Goal: Transaction & Acquisition: Purchase product/service

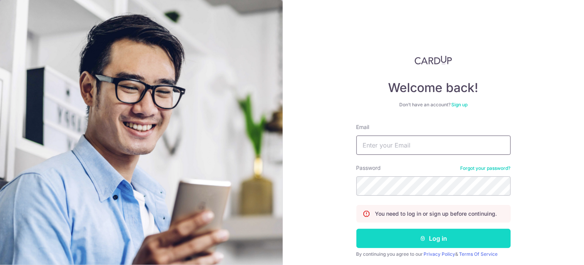
type input "[EMAIL_ADDRESS][DOMAIN_NAME]"
click at [436, 238] on button "Log in" at bounding box center [433, 238] width 154 height 19
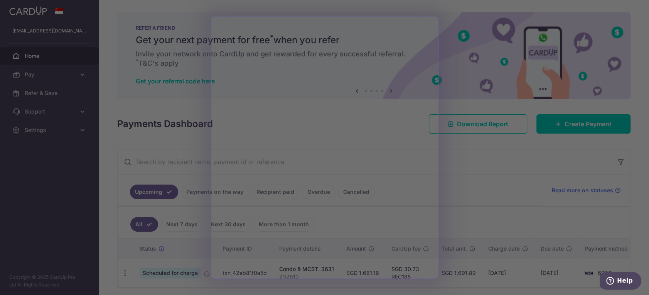
click at [460, 204] on div at bounding box center [327, 149] width 655 height 298
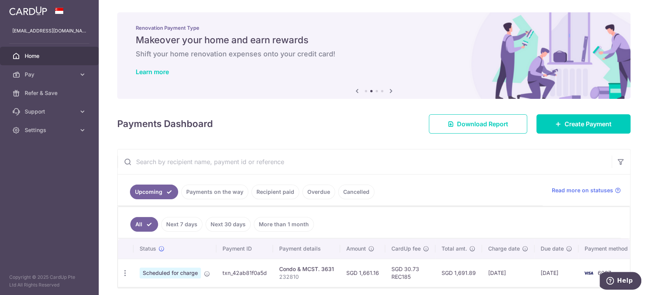
scroll to position [33, 0]
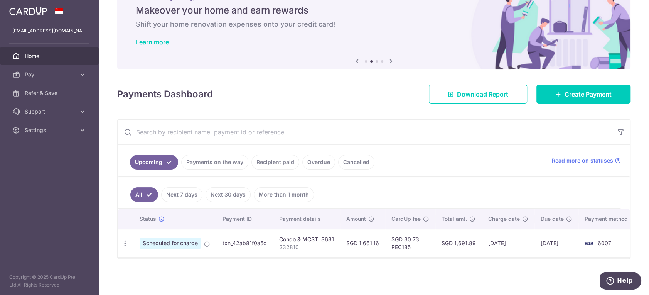
click at [278, 157] on link "Recipient paid" at bounding box center [275, 162] width 48 height 15
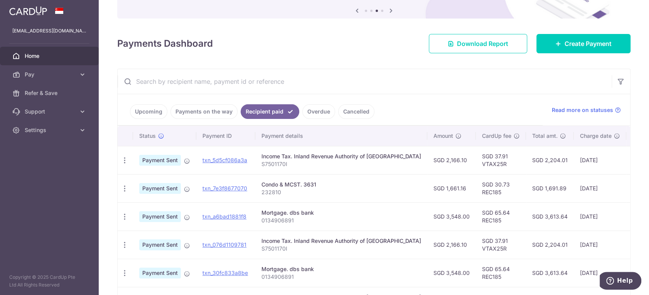
scroll to position [162, 0]
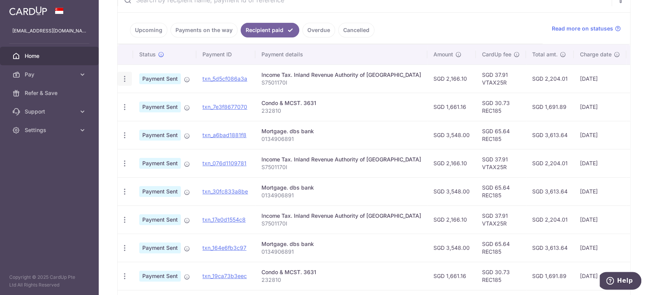
click at [125, 79] on icon "button" at bounding box center [125, 79] width 8 height 8
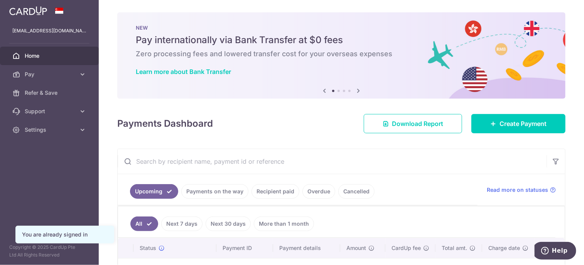
click at [355, 92] on icon at bounding box center [357, 91] width 9 height 10
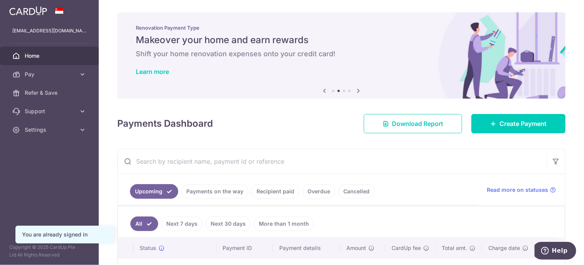
click at [356, 91] on icon at bounding box center [357, 91] width 9 height 10
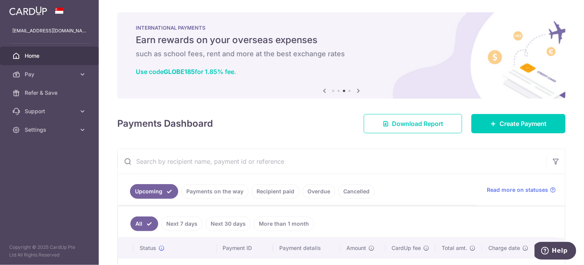
click at [356, 91] on icon at bounding box center [357, 91] width 9 height 10
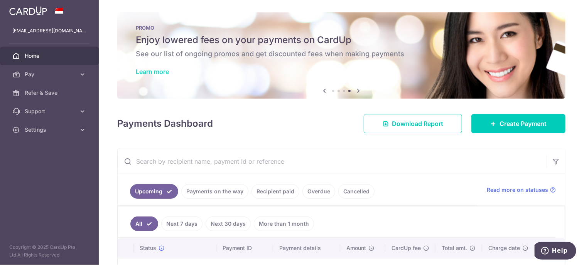
click at [162, 71] on link "Learn more" at bounding box center [152, 72] width 33 height 8
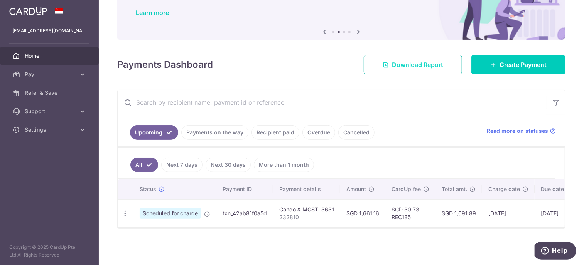
scroll to position [62, 0]
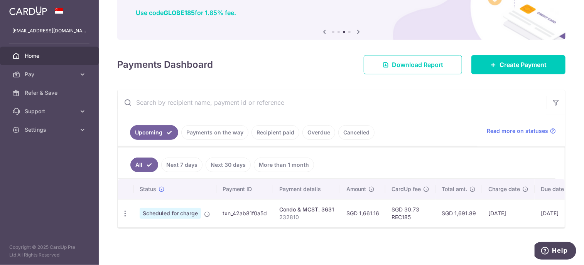
click at [271, 125] on link "Recipient paid" at bounding box center [275, 132] width 48 height 15
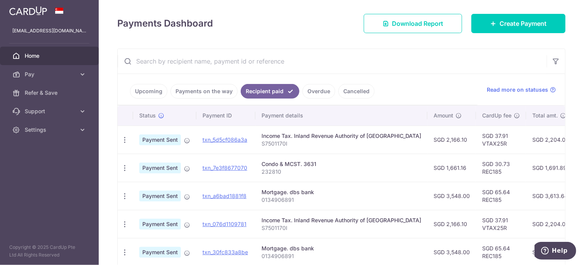
scroll to position [139, 0]
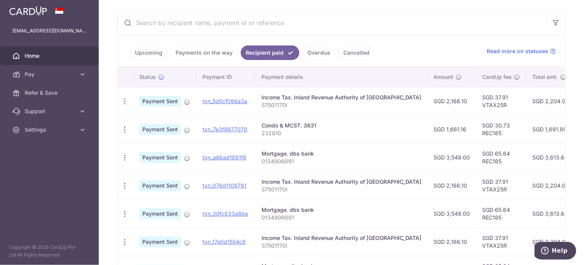
click at [526, 100] on td "SGD 2,204.01" at bounding box center [550, 101] width 48 height 28
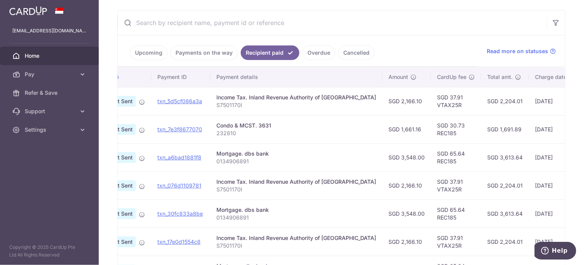
scroll to position [0, 0]
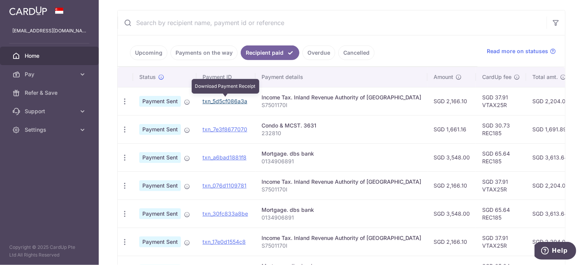
click at [208, 98] on link "txn_5d5cf086a3a" at bounding box center [224, 101] width 45 height 7
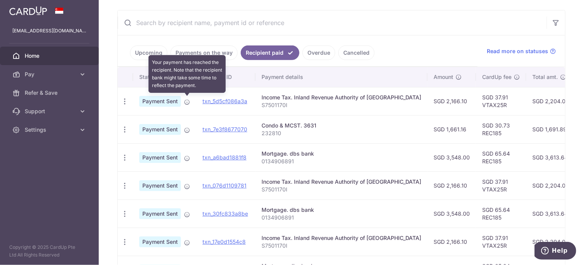
click at [185, 99] on icon at bounding box center [187, 102] width 6 height 6
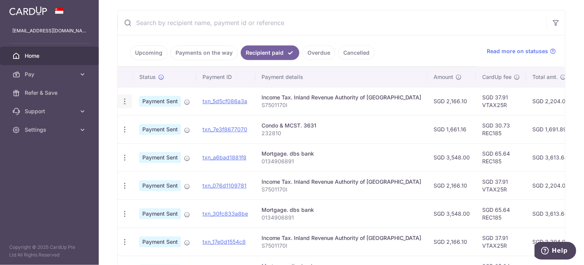
click at [128, 100] on icon "button" at bounding box center [125, 102] width 8 height 8
click at [150, 119] on span "PDF Receipt" at bounding box center [166, 123] width 52 height 8
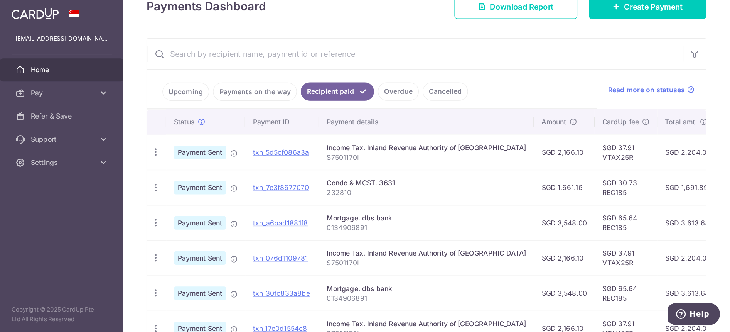
scroll to position [154, 0]
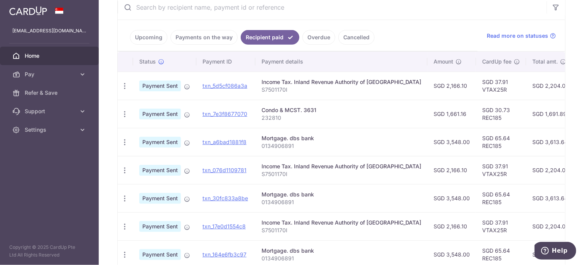
click at [436, 27] on ul "Upcoming Payments on the way Recipient paid Overdue Cancelled" at bounding box center [298, 35] width 360 height 31
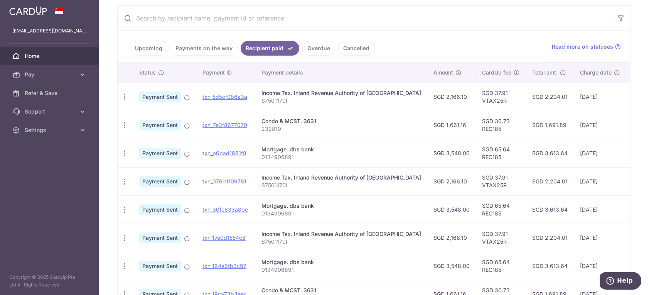
scroll to position [15, 0]
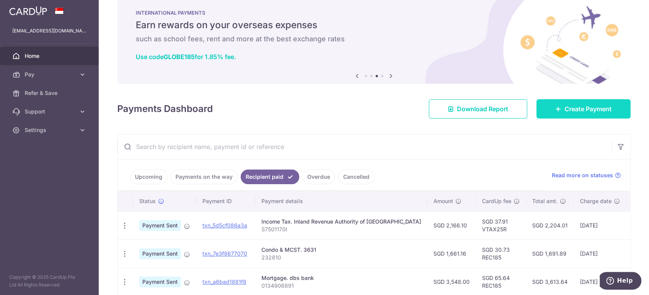
click at [564, 107] on span "Create Payment" at bounding box center [587, 108] width 47 height 9
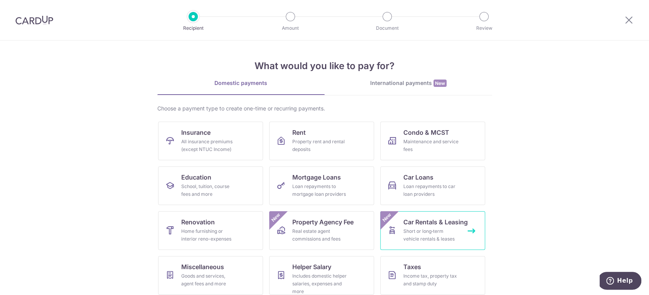
scroll to position [50, 0]
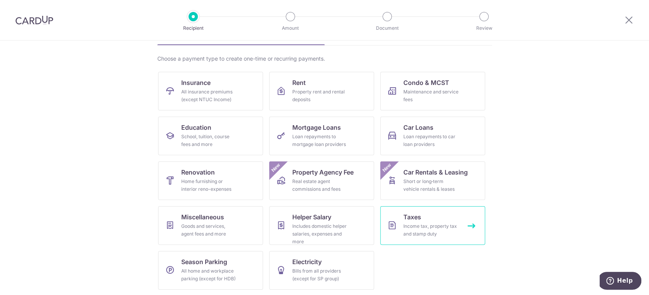
click at [448, 217] on link "Taxes Income tax, property tax and stamp duty" at bounding box center [432, 225] width 105 height 39
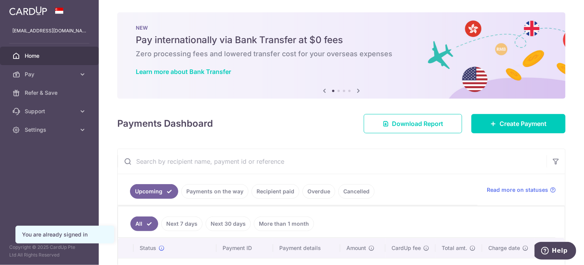
click at [357, 90] on icon at bounding box center [357, 91] width 9 height 10
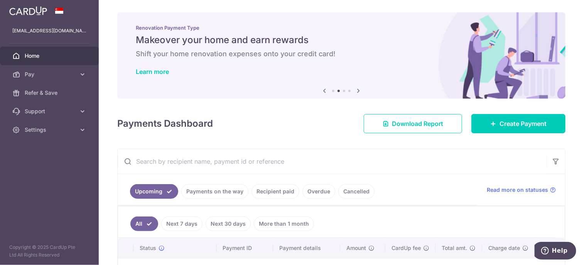
click at [357, 90] on icon at bounding box center [357, 91] width 9 height 10
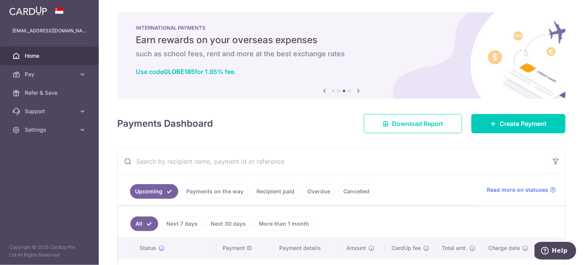
click at [357, 90] on icon at bounding box center [357, 91] width 9 height 10
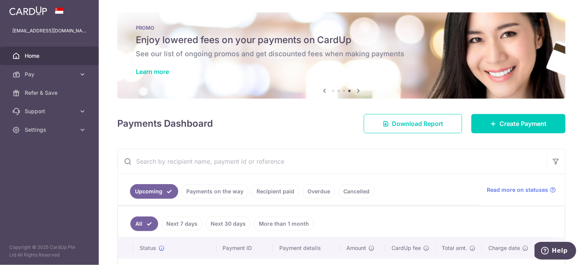
click at [357, 90] on icon at bounding box center [357, 91] width 9 height 10
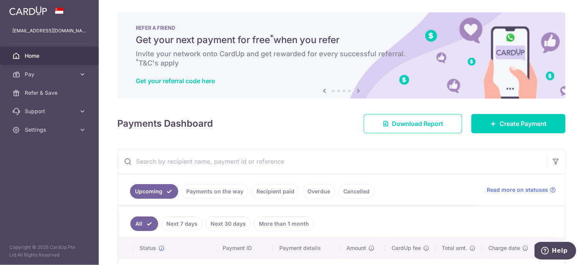
click at [357, 90] on icon at bounding box center [357, 91] width 9 height 10
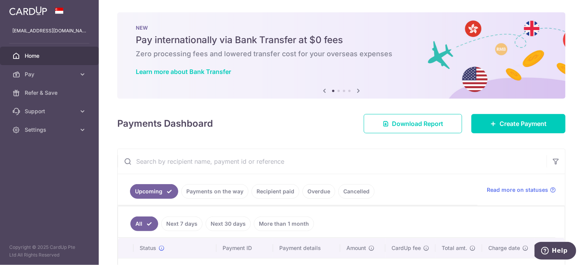
click at [357, 90] on icon at bounding box center [357, 91] width 9 height 10
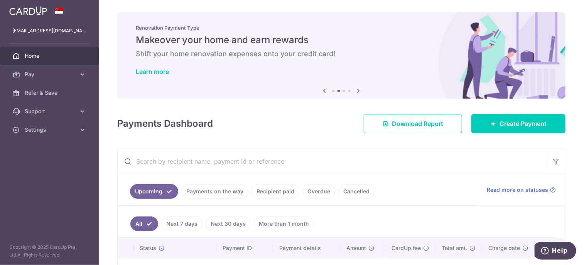
click at [357, 90] on icon at bounding box center [357, 91] width 9 height 10
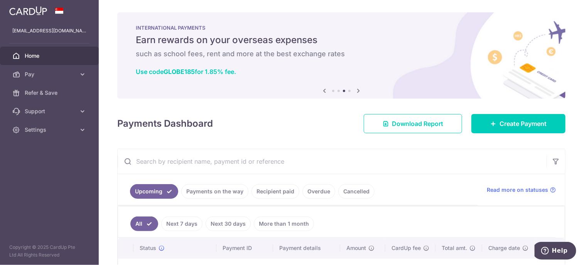
click at [357, 90] on icon at bounding box center [357, 91] width 9 height 10
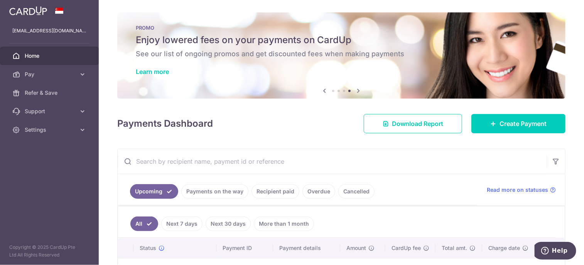
click at [357, 90] on icon at bounding box center [357, 91] width 9 height 10
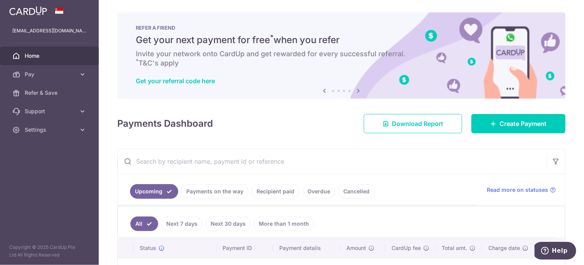
click at [357, 90] on icon at bounding box center [357, 91] width 9 height 10
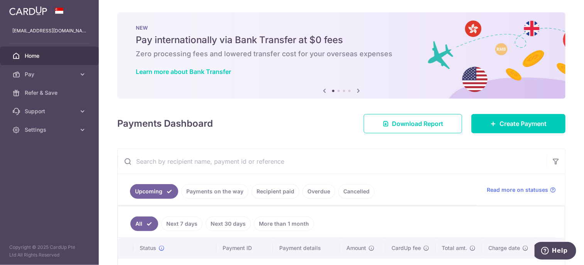
click at [357, 90] on icon at bounding box center [357, 91] width 9 height 10
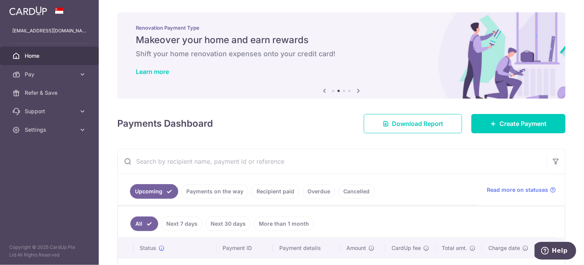
click at [357, 90] on icon at bounding box center [357, 91] width 9 height 10
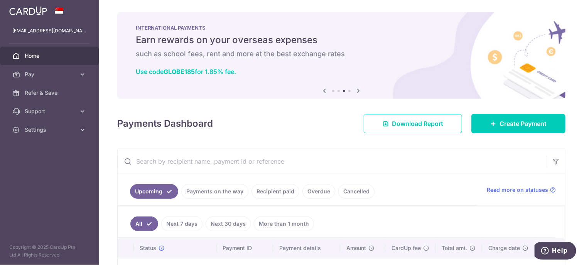
click at [357, 90] on icon at bounding box center [357, 91] width 9 height 10
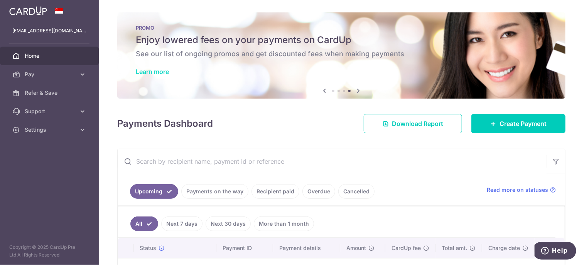
click at [156, 72] on link "Learn more" at bounding box center [152, 72] width 33 height 8
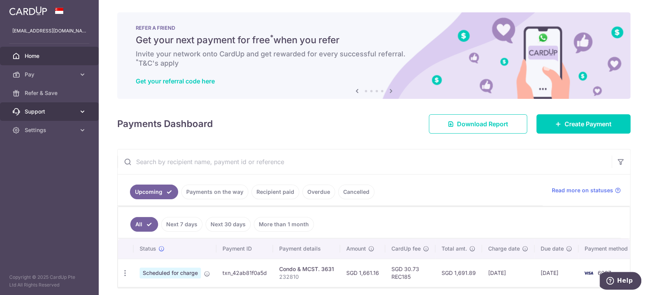
click at [78, 111] on link "Support" at bounding box center [49, 111] width 99 height 19
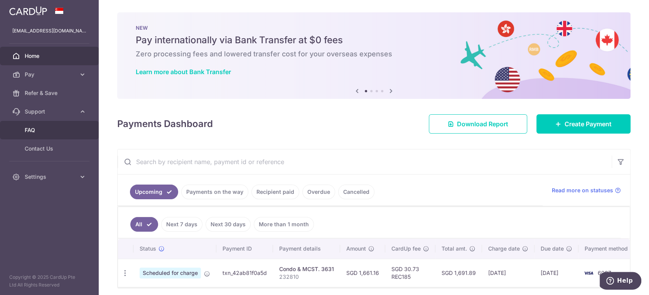
click at [25, 124] on link "FAQ" at bounding box center [49, 130] width 99 height 19
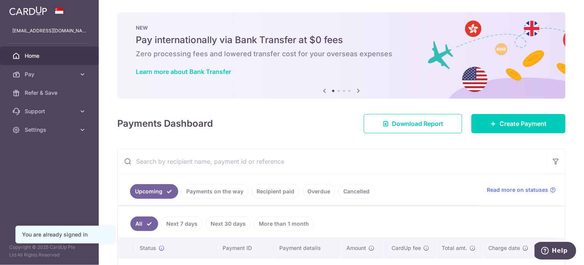
scroll to position [62, 0]
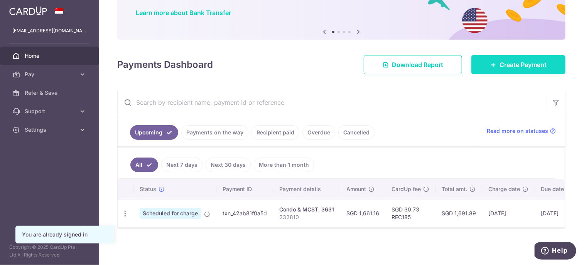
click at [506, 61] on span "Create Payment" at bounding box center [522, 64] width 47 height 9
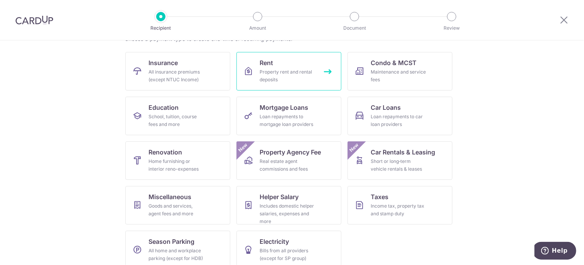
scroll to position [79, 0]
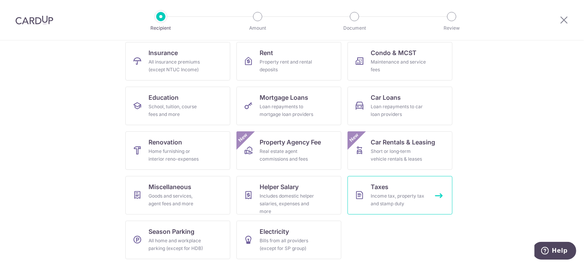
click at [397, 185] on link "Taxes Income tax, property tax and stamp duty" at bounding box center [399, 195] width 105 height 39
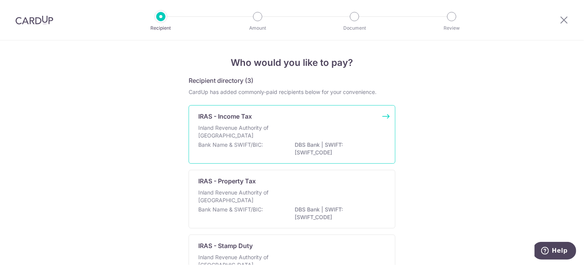
click at [321, 145] on p "DBS Bank | SWIFT: [SWIFT_CODE]" at bounding box center [338, 148] width 86 height 15
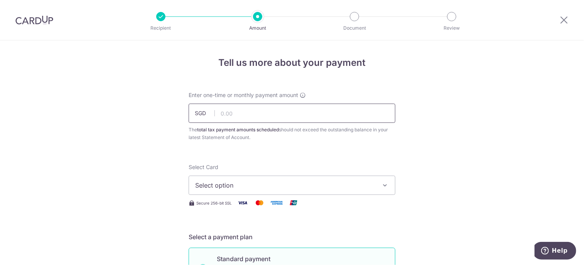
click at [244, 118] on input "text" at bounding box center [291, 113] width 207 height 19
type input "2,166.10"
drag, startPoint x: 257, startPoint y: 183, endPoint x: 261, endPoint y: 180, distance: 4.7
click at [257, 183] on span "Select option" at bounding box center [285, 185] width 180 height 9
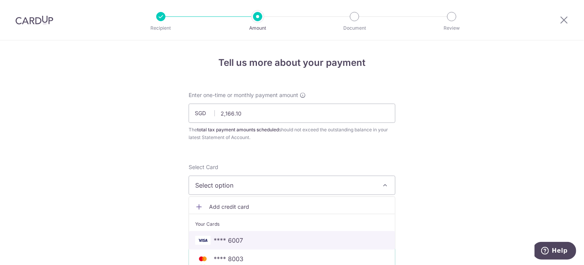
click at [245, 240] on span "**** 6007" at bounding box center [292, 240] width 194 height 9
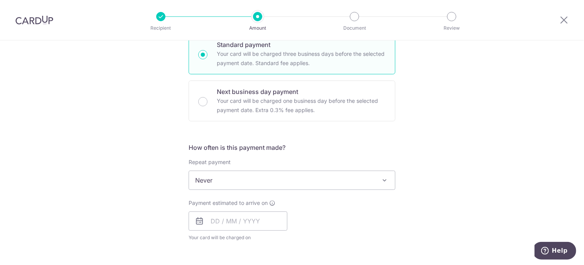
scroll to position [270, 0]
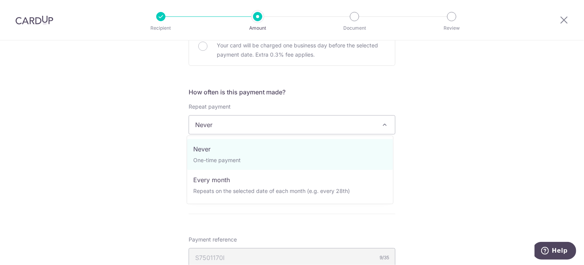
click at [226, 126] on span "Never" at bounding box center [292, 125] width 206 height 19
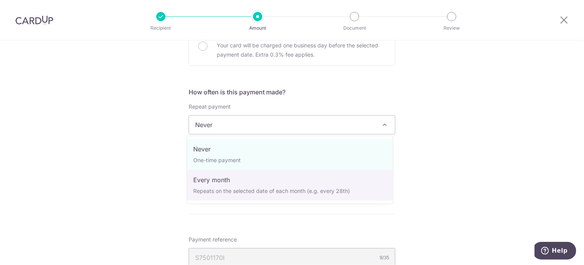
select select "3"
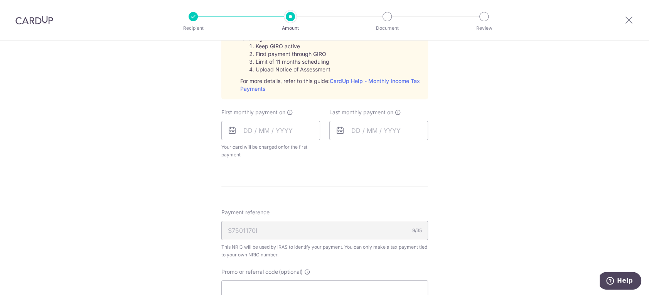
scroll to position [385, 0]
click at [357, 82] on link "CardUp Help - Monthly Income Tax Payments" at bounding box center [330, 84] width 180 height 14
click at [267, 129] on input "text" at bounding box center [270, 130] width 99 height 19
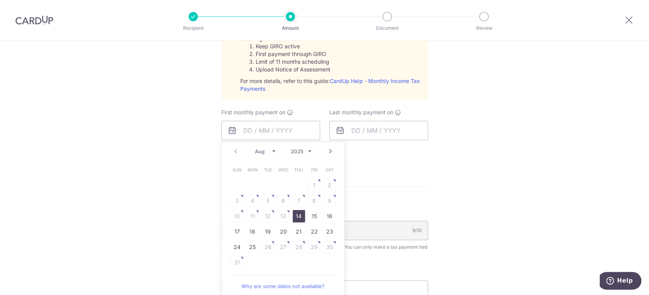
click at [271, 149] on select "Aug Sep Oct Nov Dec" at bounding box center [265, 151] width 20 height 6
click at [313, 197] on link "12" at bounding box center [314, 200] width 12 height 12
type input "12/09/2025"
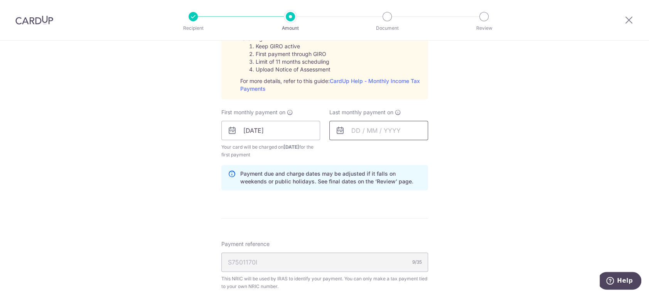
click at [387, 132] on input "text" at bounding box center [378, 130] width 99 height 19
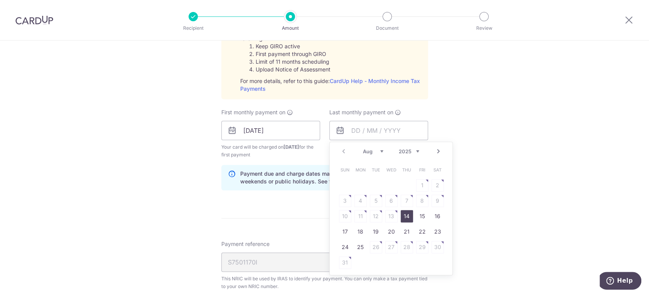
click at [409, 150] on select "2025 2026" at bounding box center [409, 151] width 20 height 6
click at [374, 153] on div "Prev Next Jan Feb Mar Apr May Jun Jul Aug Sep 2025 2026" at bounding box center [391, 151] width 123 height 19
click at [374, 151] on select "Jan Feb Mar Apr May Jun Jul Aug Sep" at bounding box center [373, 151] width 20 height 6
click at [358, 246] on link "26" at bounding box center [360, 247] width 12 height 12
type input "26/01/2026"
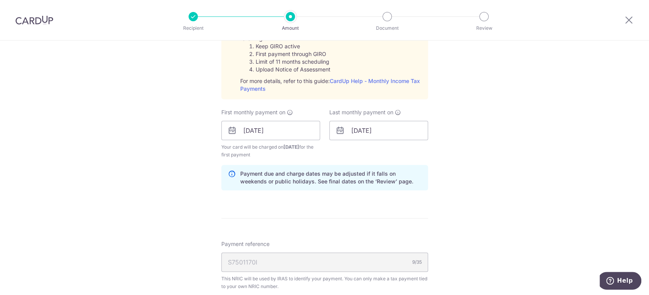
scroll to position [471, 0]
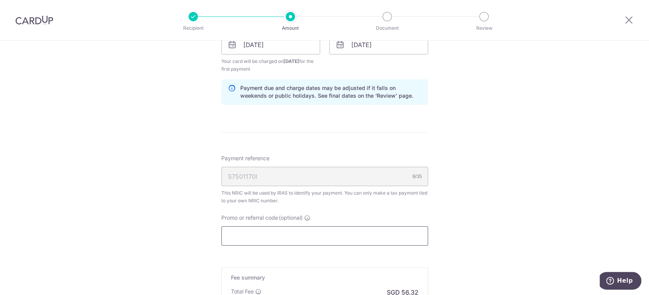
click at [244, 230] on input "Promo or referral code (optional)" at bounding box center [324, 235] width 207 height 19
paste input "REC185"
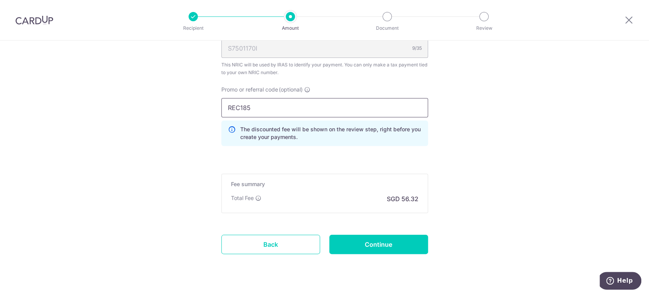
scroll to position [599, 0]
type input "REC185"
click at [373, 239] on input "Continue" at bounding box center [378, 243] width 99 height 19
type input "Create Schedule"
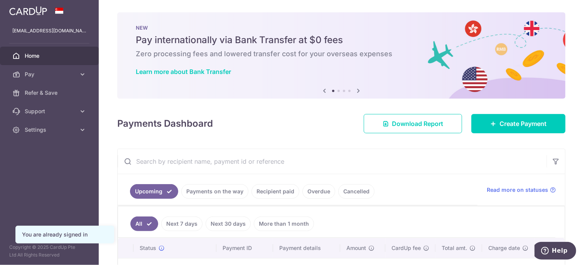
scroll to position [52, 0]
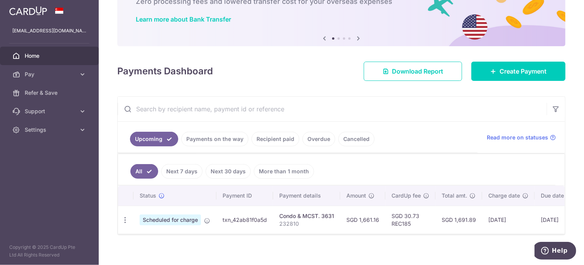
click at [140, 172] on link "All" at bounding box center [144, 171] width 28 height 15
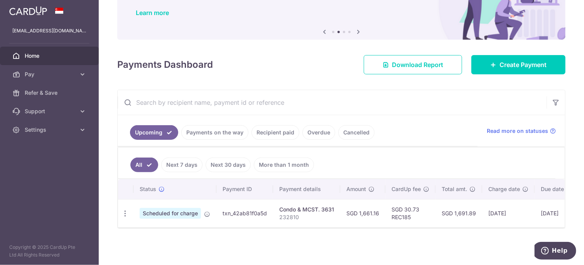
click at [270, 129] on link "Recipient paid" at bounding box center [275, 132] width 48 height 15
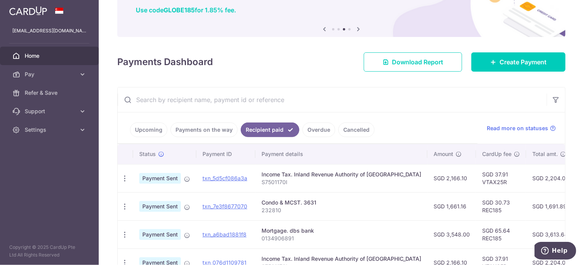
drag, startPoint x: 399, startPoint y: 154, endPoint x: 440, endPoint y: 155, distance: 41.3
click at [383, 154] on tr "Status Payment ID Payment details Amount CardUp fee Total amt. Charge date Due …" at bounding box center [423, 154] width 611 height 20
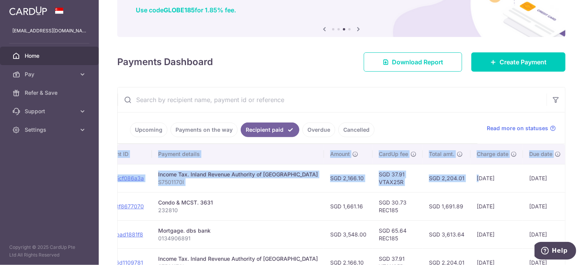
scroll to position [0, 135]
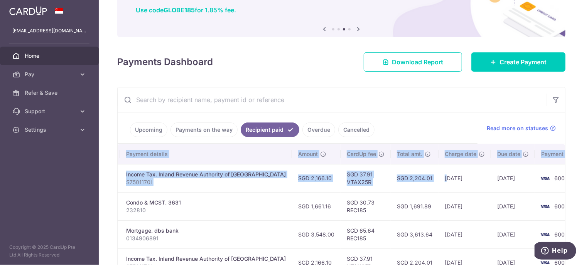
drag, startPoint x: 552, startPoint y: 177, endPoint x: 566, endPoint y: 177, distance: 13.9
click at [566, 177] on div "× Pause Schedule Pause all future payments in this series Pause just this one p…" at bounding box center [341, 132] width 485 height 265
click at [491, 182] on td "11/07/2025" at bounding box center [513, 178] width 44 height 28
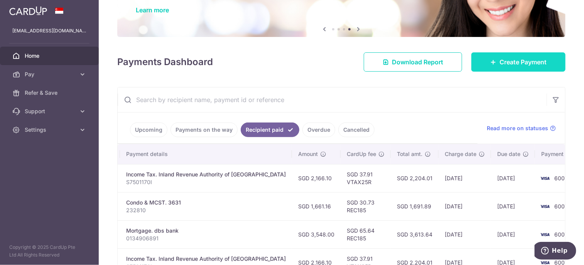
click at [525, 63] on span "Create Payment" at bounding box center [522, 61] width 47 height 9
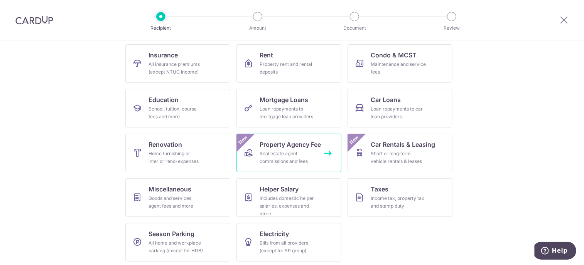
scroll to position [79, 0]
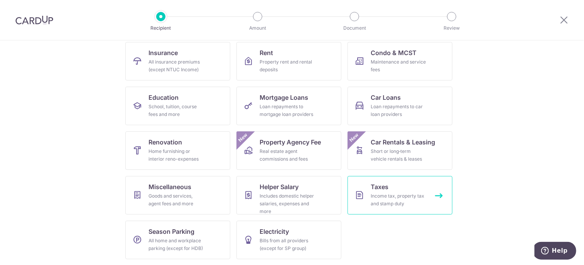
click at [390, 177] on link "Taxes Income tax, property tax and stamp duty" at bounding box center [399, 195] width 105 height 39
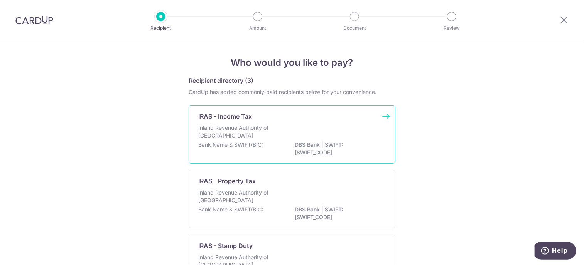
click at [242, 131] on p "Inland Revenue Authority of [GEOGRAPHIC_DATA]" at bounding box center [239, 131] width 82 height 15
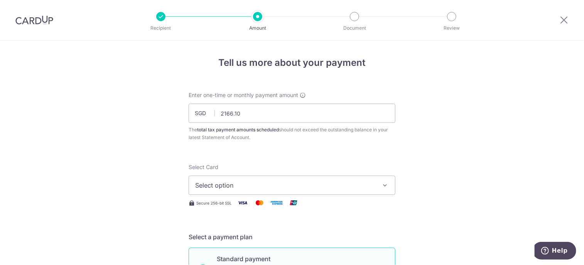
type input "2,166.10"
click at [247, 188] on span "Select option" at bounding box center [285, 185] width 180 height 9
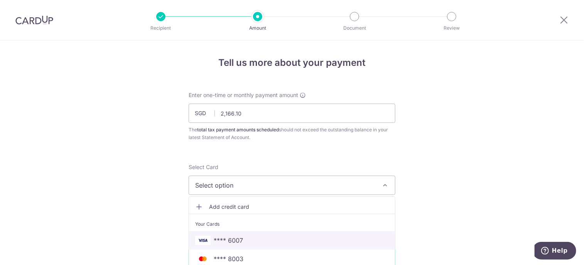
click at [244, 237] on span "**** 6007" at bounding box center [292, 240] width 194 height 9
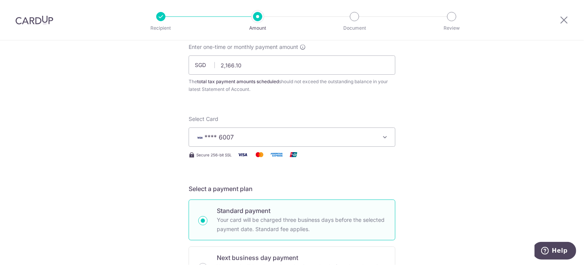
scroll to position [193, 0]
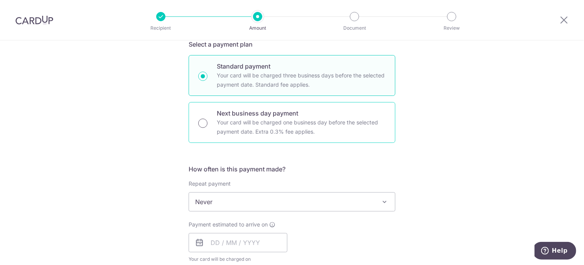
click at [200, 120] on input "Next business day payment Your card will be charged one business day before the…" at bounding box center [202, 123] width 9 height 9
radio input "true"
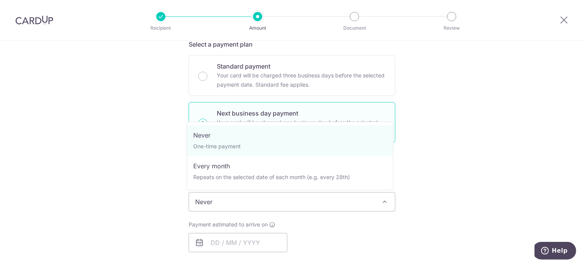
click at [223, 204] on span "Never" at bounding box center [292, 202] width 206 height 19
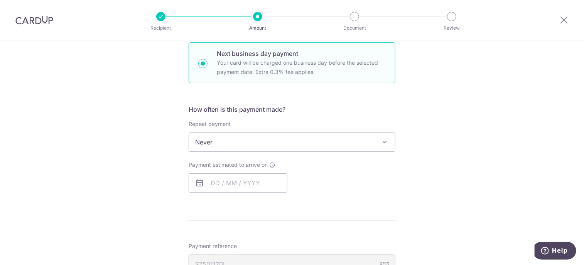
scroll to position [347, 0]
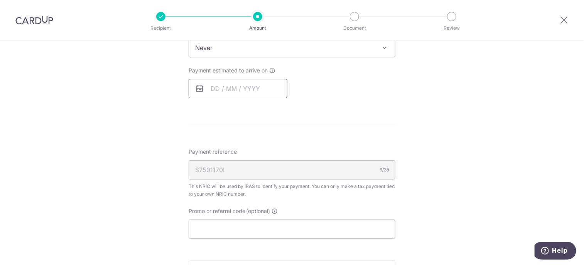
click at [215, 89] on input "text" at bounding box center [237, 88] width 99 height 19
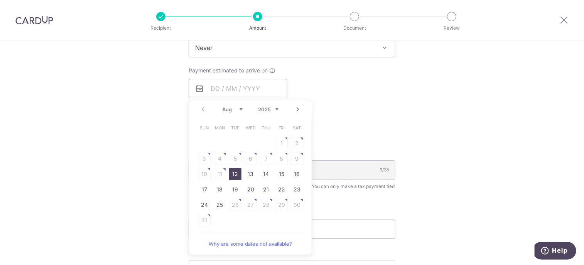
click at [161, 97] on div "Tell us more about your payment Enter one-time or monthly payment amount SGD 2,…" at bounding box center [292, 65] width 584 height 742
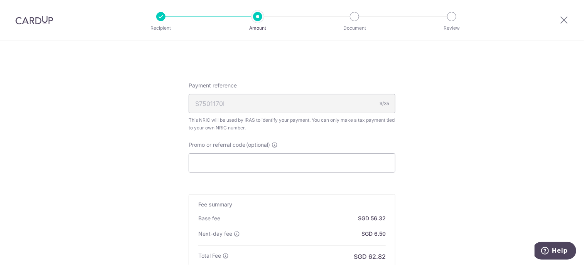
scroll to position [424, 0]
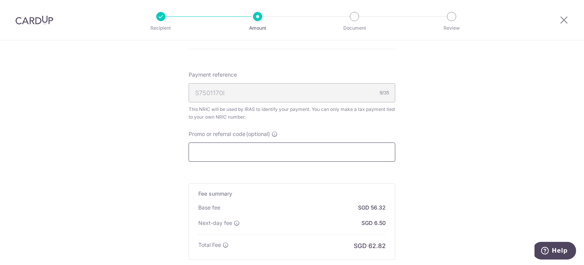
click at [224, 155] on input "Promo or referral code (optional)" at bounding box center [291, 152] width 207 height 19
paste input "VTAX25R"
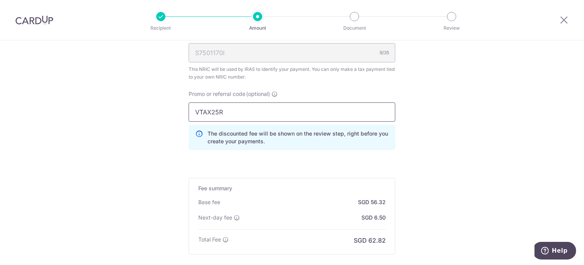
scroll to position [501, 0]
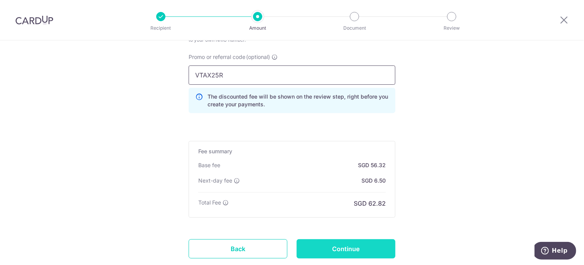
type input "VTAX25R"
click at [335, 246] on input "Continue" at bounding box center [345, 248] width 99 height 19
type input "Create Schedule"
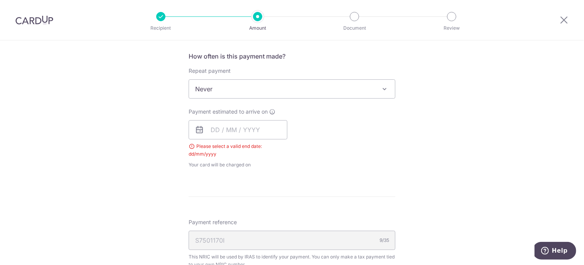
scroll to position [291, 0]
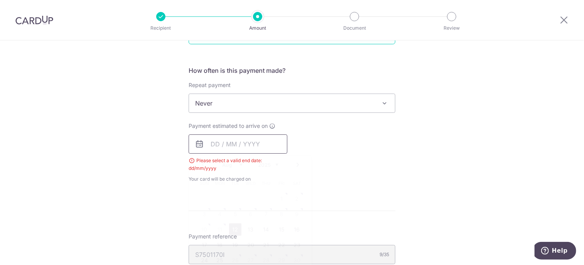
click at [208, 147] on input "text" at bounding box center [237, 144] width 99 height 19
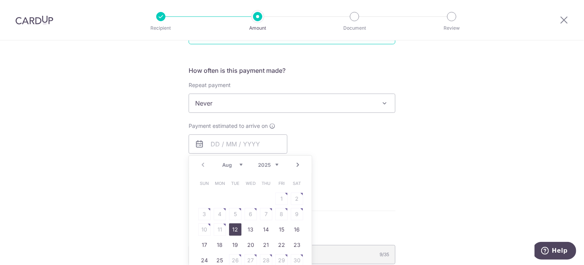
click at [232, 227] on link "12" at bounding box center [235, 230] width 12 height 12
type input "12/08/2025"
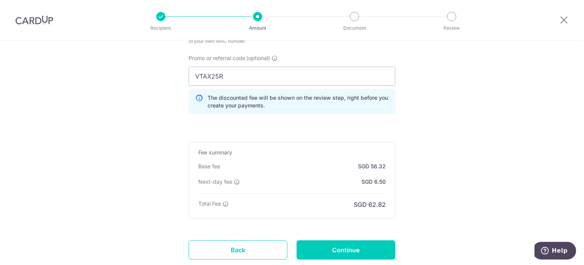
scroll to position [594, 0]
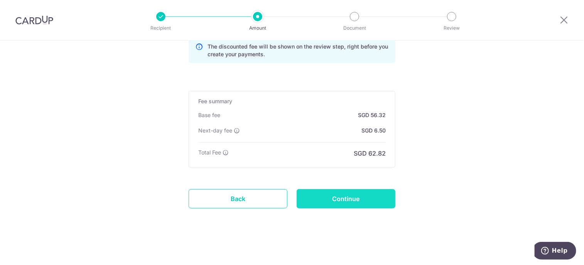
click at [342, 198] on input "Continue" at bounding box center [345, 198] width 99 height 19
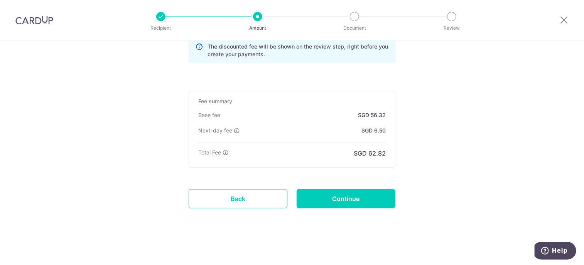
type input "Create Schedule"
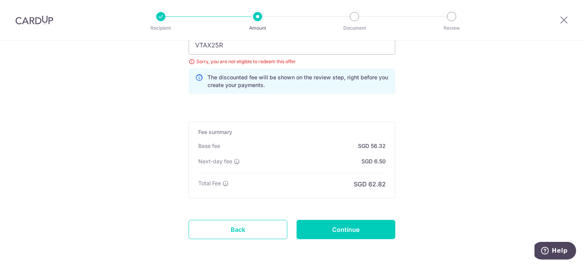
scroll to position [578, 0]
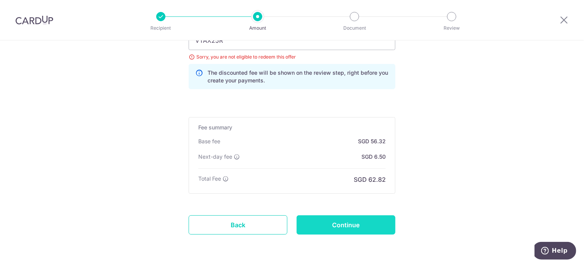
click at [364, 224] on input "Continue" at bounding box center [345, 224] width 99 height 19
type input "Update Schedule"
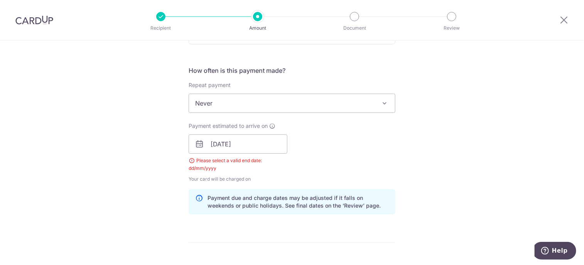
scroll to position [214, 0]
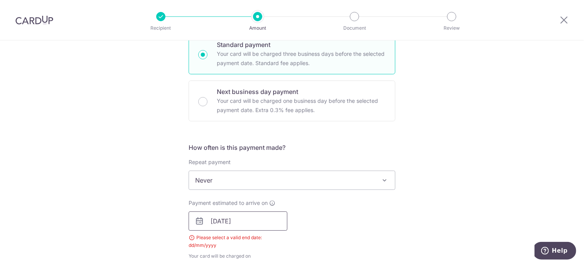
click at [256, 222] on input "12/08/2025" at bounding box center [237, 221] width 99 height 19
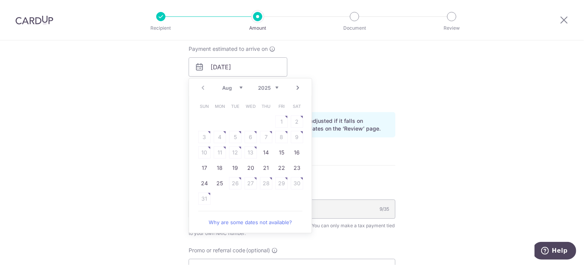
click at [233, 149] on table "Sun Mon Tue Wed Thu Fri Sat 1 2 3 4 5 6 7 8 9 10 11 12 13 14 15 16 17 18 19 20 …" at bounding box center [251, 153] width 108 height 108
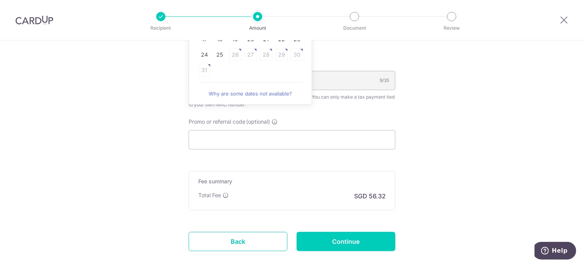
scroll to position [540, 0]
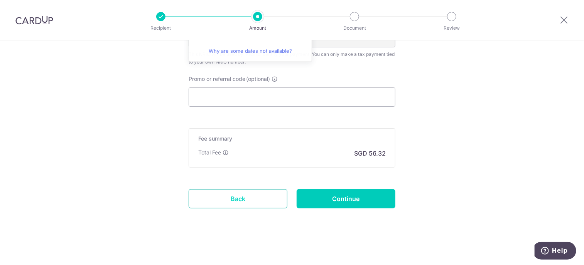
click at [249, 199] on link "Back" at bounding box center [237, 198] width 99 height 19
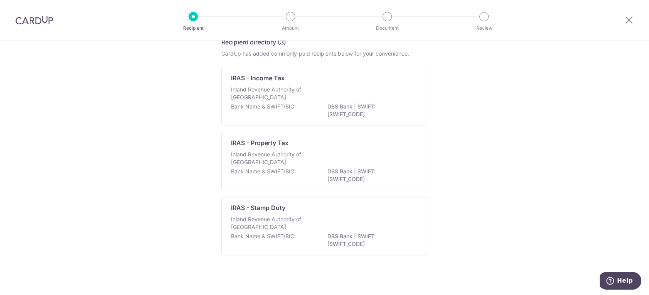
scroll to position [40, 0]
click at [345, 105] on p "DBS Bank | SWIFT: [SWIFT_CODE]" at bounding box center [370, 108] width 86 height 15
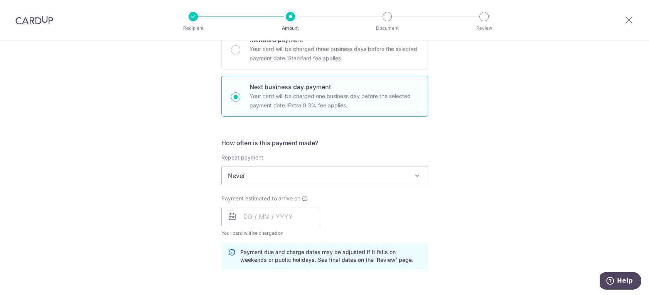
scroll to position [257, 0]
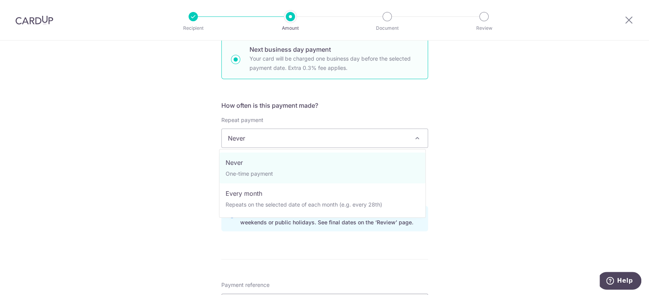
click at [263, 136] on span "Never" at bounding box center [325, 138] width 206 height 19
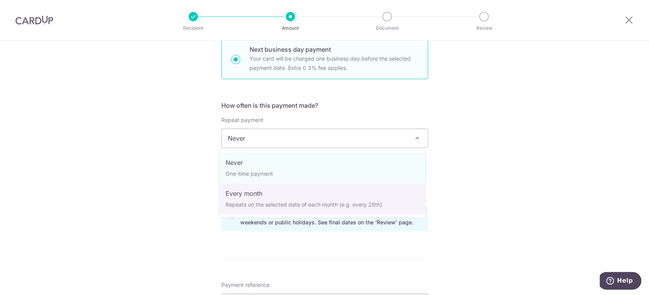
select select "3"
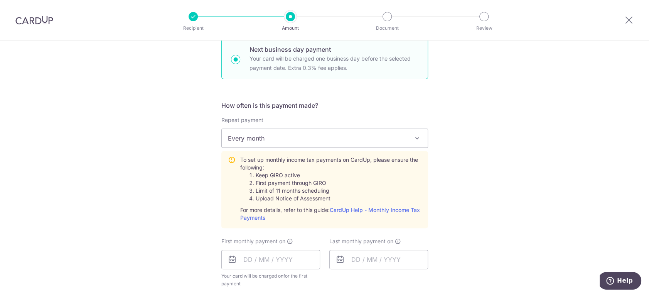
scroll to position [428, 0]
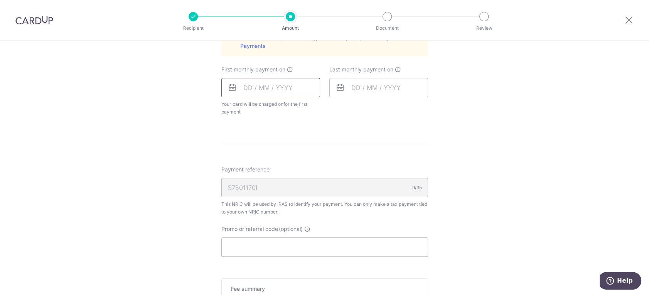
click at [289, 87] on input "text" at bounding box center [270, 87] width 99 height 19
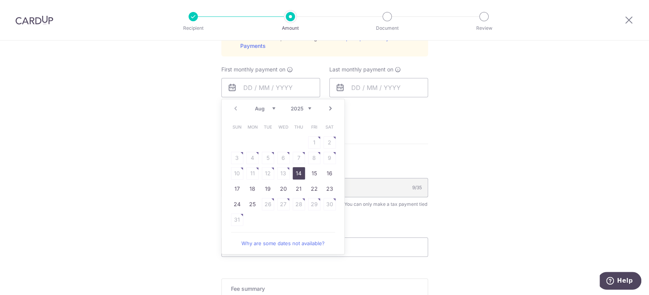
click at [298, 172] on link "14" at bounding box center [299, 173] width 12 height 12
type input "14/08/2025"
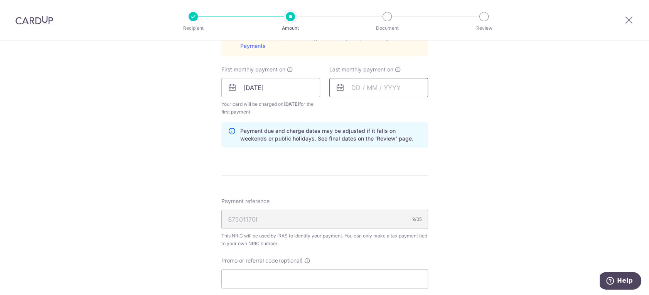
click at [350, 87] on input "text" at bounding box center [378, 87] width 99 height 19
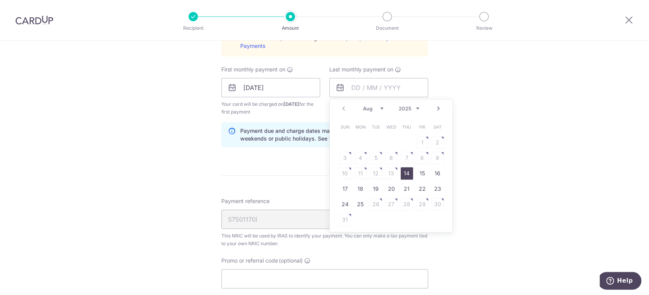
click at [283, 160] on form "Enter one-time or monthly payment amount SGD 2,166.10 2166.10 The total tax pay…" at bounding box center [324, 56] width 207 height 786
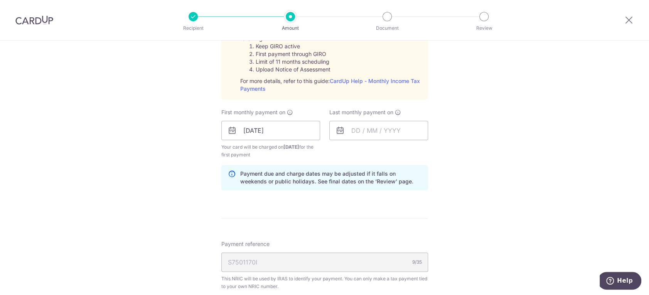
scroll to position [257, 0]
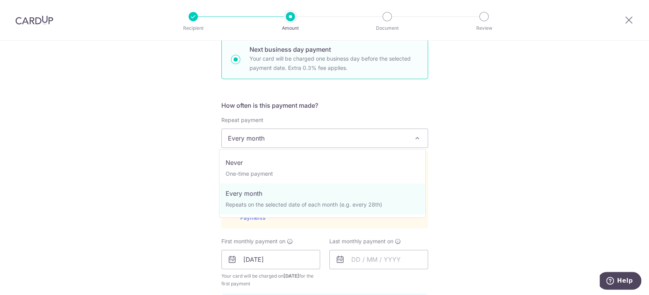
click at [289, 142] on span "Every month" at bounding box center [325, 138] width 206 height 19
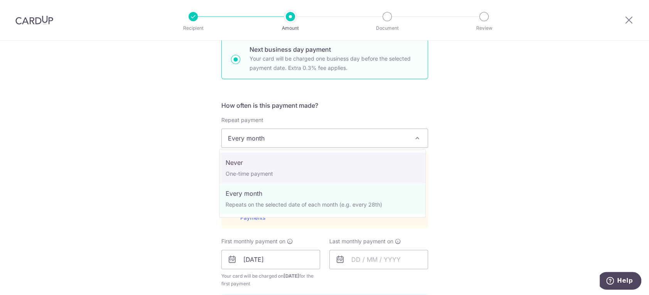
select select "1"
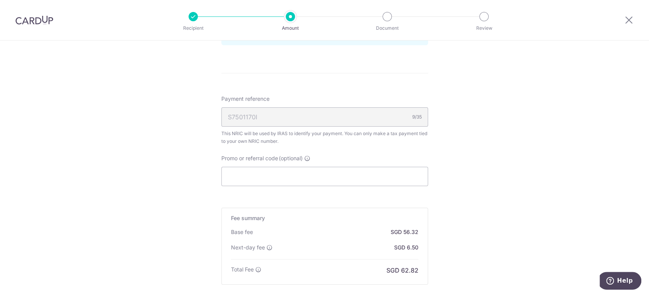
scroll to position [514, 0]
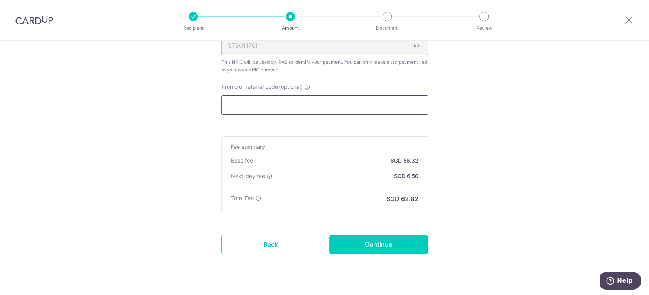
click at [269, 98] on input "Promo or referral code (optional)" at bounding box center [324, 104] width 207 height 19
paste input "VTAX25R"
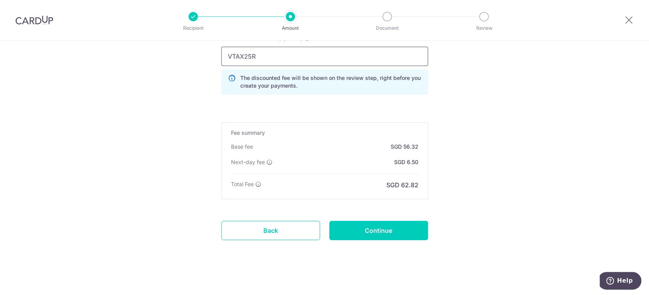
scroll to position [564, 0]
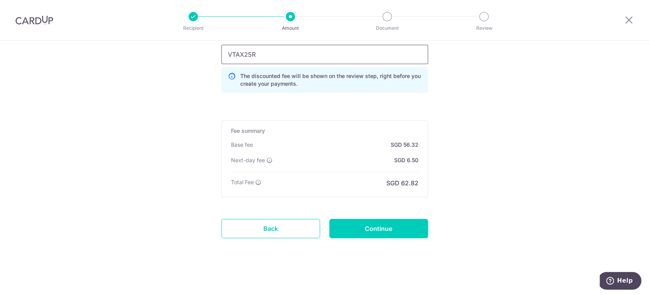
type input "VTAX25R"
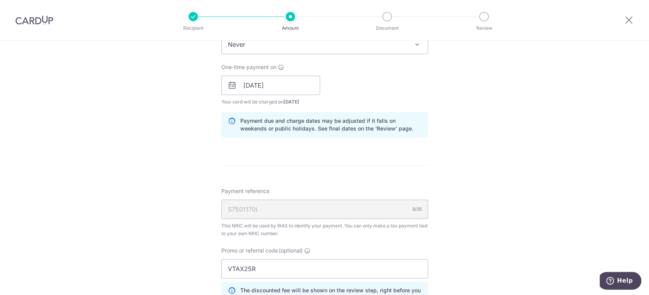
scroll to position [136, 0]
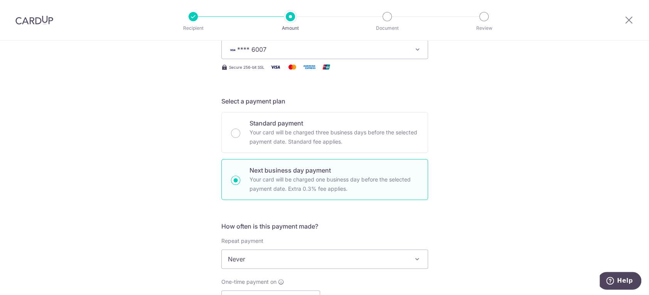
click at [284, 131] on p "Your card will be charged three business days before the selected payment date.…" at bounding box center [333, 137] width 169 height 19
click at [240, 131] on input "Standard payment Your card will be charged three business days before the selec…" at bounding box center [235, 132] width 9 height 9
radio input "true"
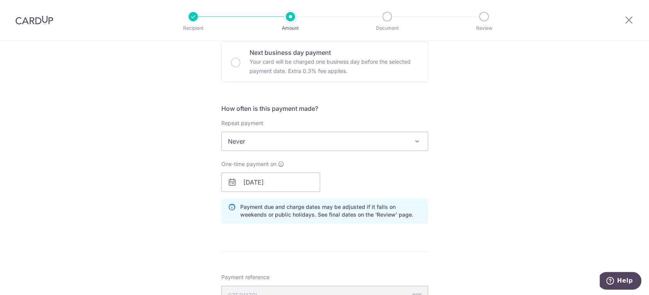
scroll to position [300, 0]
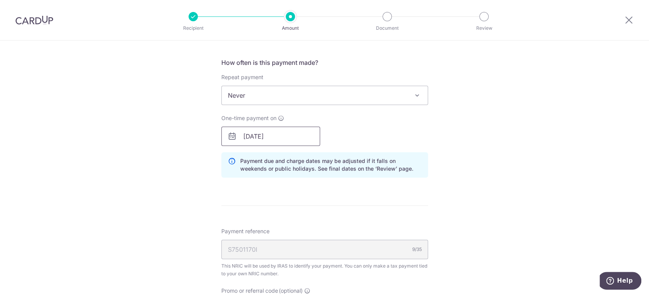
click at [252, 136] on input "14/08/2025" at bounding box center [270, 135] width 99 height 19
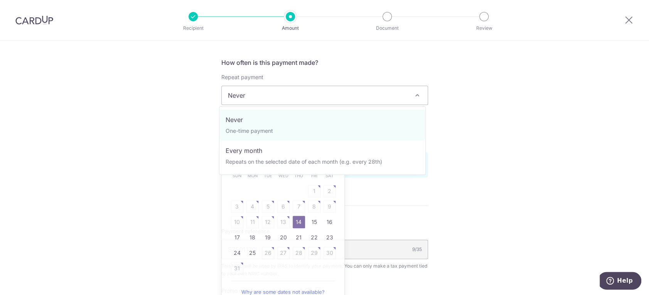
click at [338, 99] on span "Never" at bounding box center [325, 95] width 206 height 19
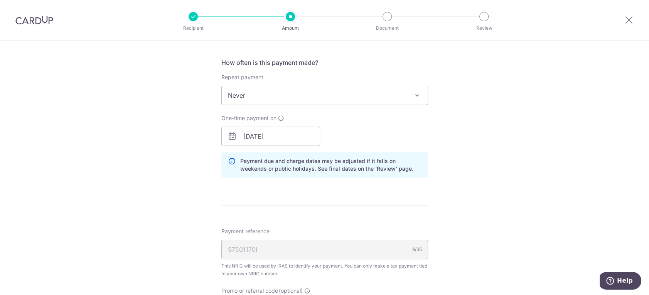
click at [266, 94] on span "Never" at bounding box center [325, 95] width 206 height 19
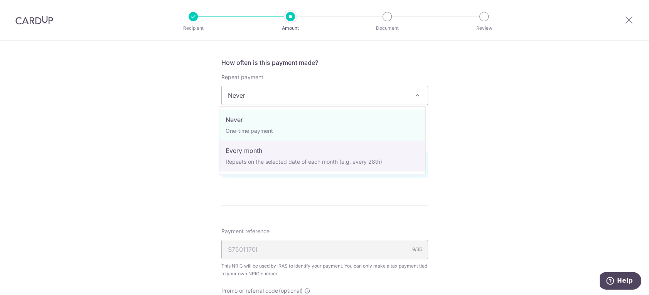
select select "3"
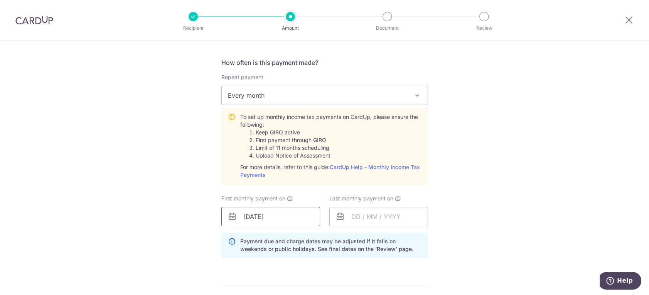
click at [292, 217] on input "14/08/2025" at bounding box center [270, 216] width 99 height 19
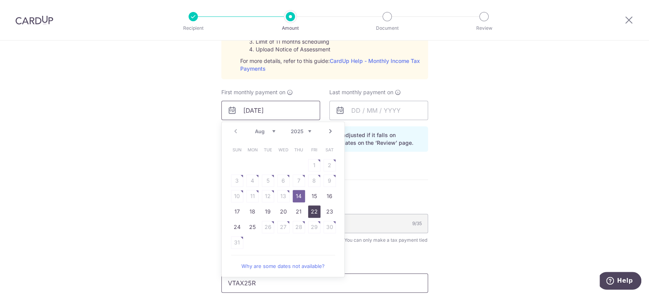
scroll to position [471, 0]
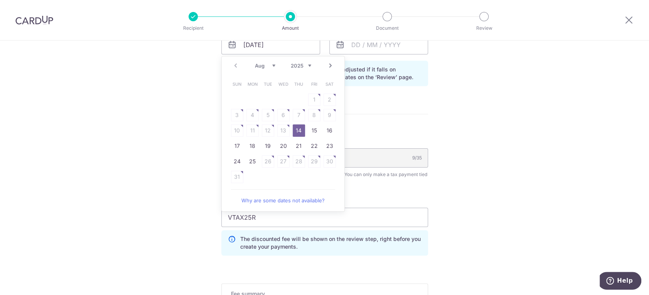
click at [329, 64] on link "Next" at bounding box center [330, 65] width 9 height 9
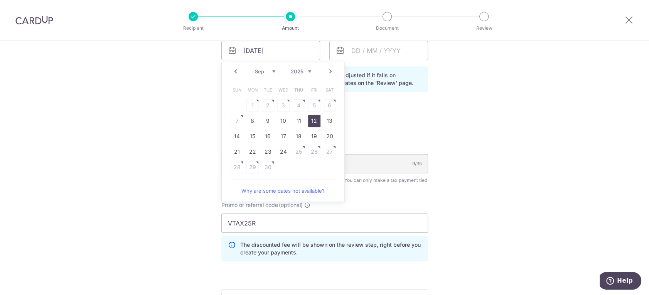
click at [311, 119] on link "12" at bounding box center [314, 120] width 12 height 12
type input "[DATE]"
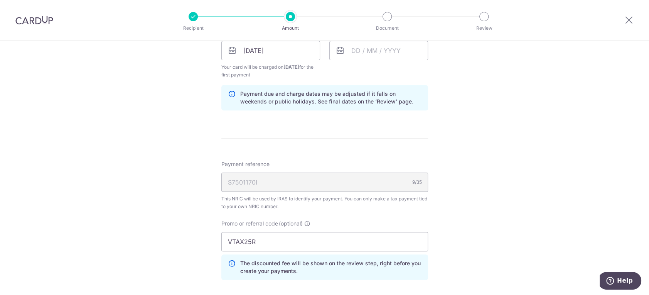
scroll to position [422, 0]
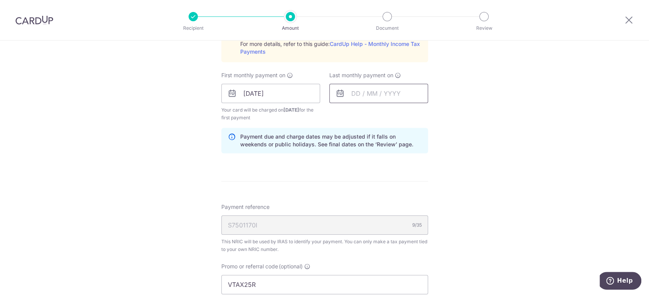
click at [349, 90] on input "text" at bounding box center [378, 93] width 99 height 19
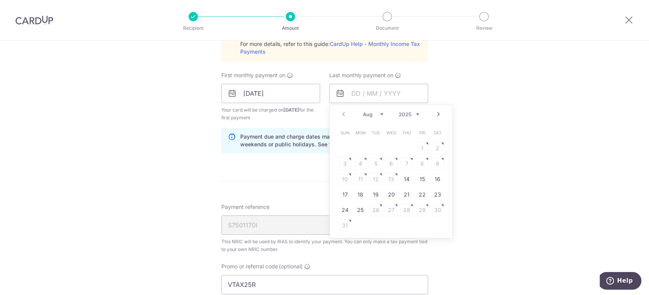
click at [416, 113] on div "Prev Next Aug Sep Oct Nov Dec 2025 2026" at bounding box center [391, 114] width 123 height 19
click at [414, 113] on select "2025 2026" at bounding box center [409, 114] width 20 height 6
click at [377, 114] on select "Jan Feb Mar Apr May Jun Jul Aug Sep" at bounding box center [373, 114] width 20 height 6
click at [360, 207] on link "26" at bounding box center [360, 210] width 12 height 12
type input "26/01/2026"
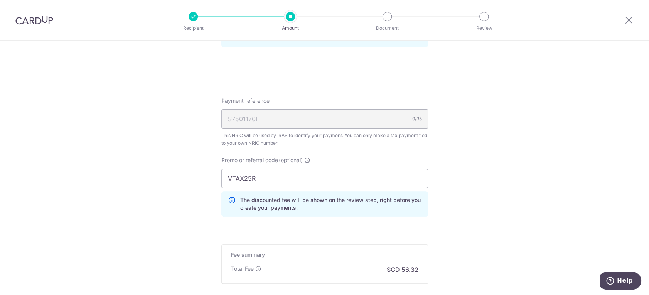
scroll to position [551, 0]
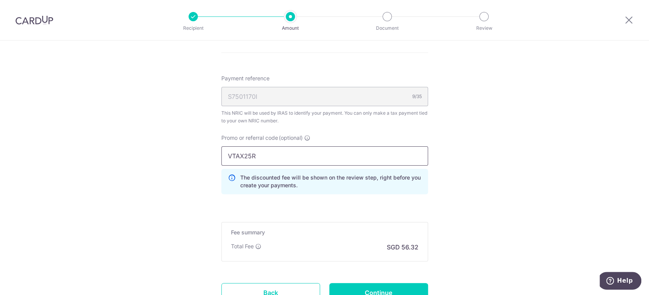
drag, startPoint x: 296, startPoint y: 155, endPoint x: 197, endPoint y: 155, distance: 99.1
paste input "REC185"
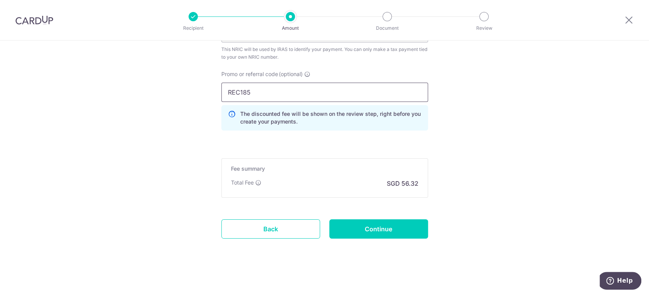
scroll to position [615, 0]
type input "REC185"
click at [382, 227] on input "Continue" at bounding box center [378, 228] width 99 height 19
type input "Update Schedule"
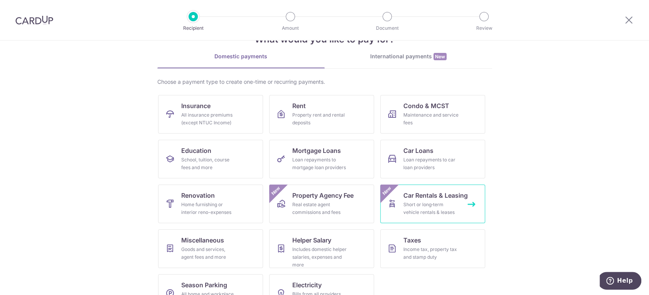
scroll to position [50, 0]
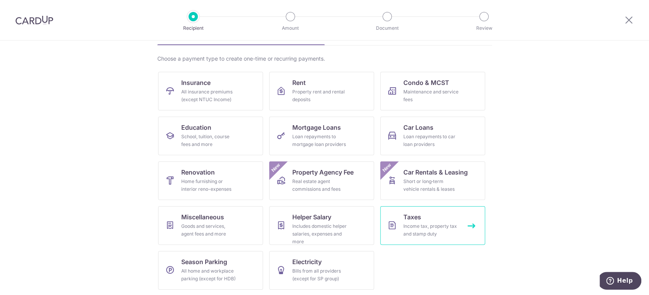
click at [417, 217] on span "Taxes" at bounding box center [412, 216] width 18 height 9
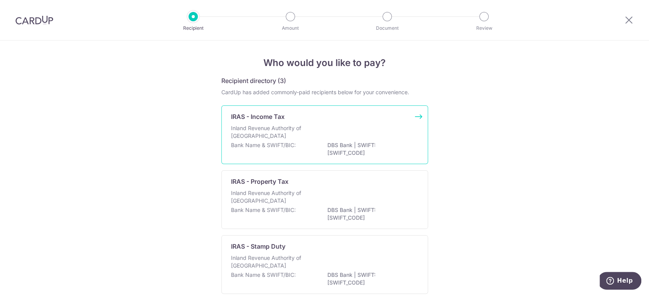
click at [309, 146] on div "Bank Name & SWIFT/BIC: DBS Bank | SWIFT: DBSSSGSGXXX" at bounding box center [324, 149] width 187 height 16
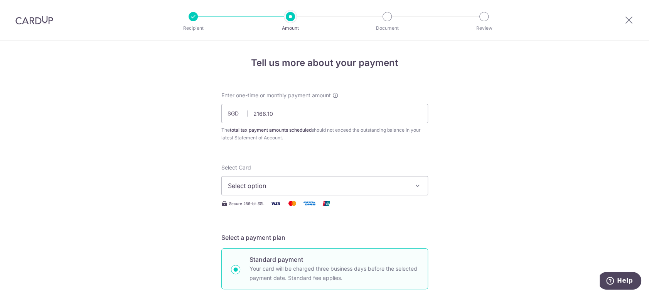
type input "2,166.10"
click at [273, 188] on span "Select option" at bounding box center [318, 185] width 180 height 9
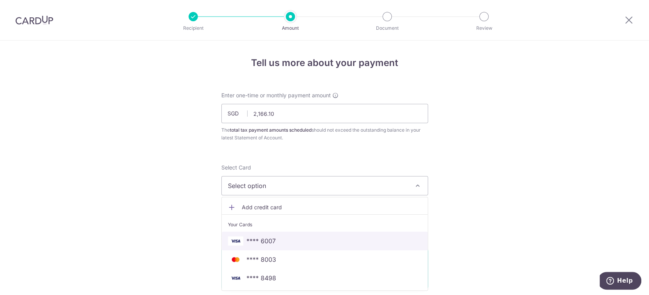
click at [275, 242] on span "**** 6007" at bounding box center [325, 240] width 194 height 9
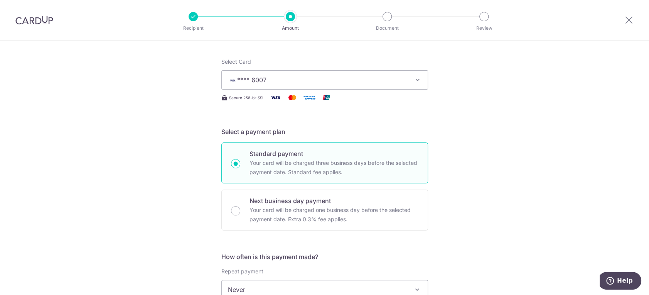
scroll to position [171, 0]
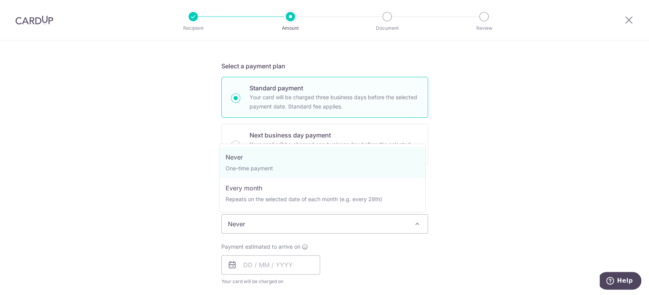
click at [272, 215] on span "Never" at bounding box center [325, 223] width 206 height 19
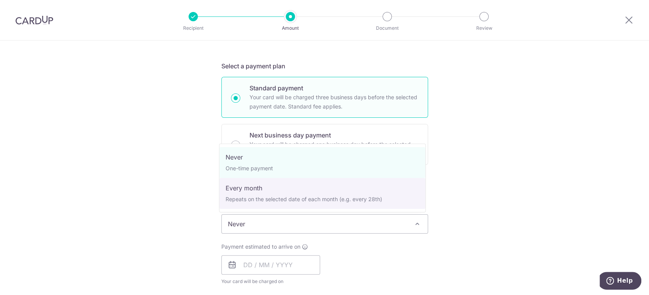
select select "3"
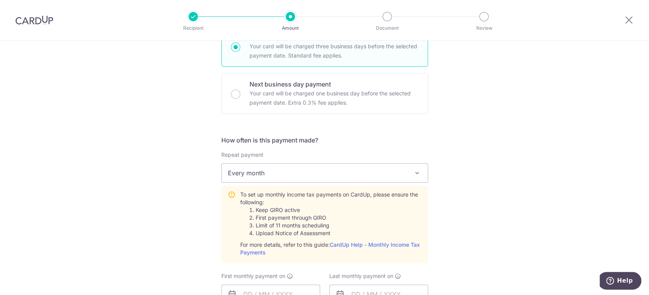
scroll to position [300, 0]
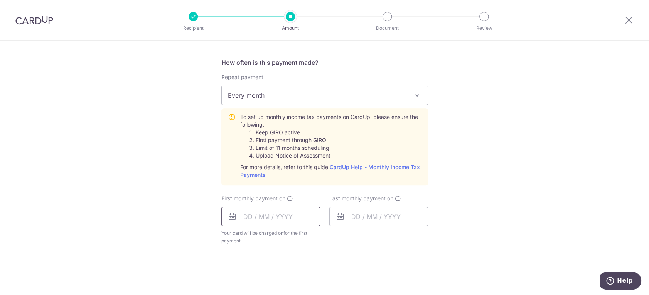
click at [262, 215] on input "text" at bounding box center [270, 216] width 99 height 19
click at [188, 196] on div "Tell us more about your payment Enter one-time or monthly payment amount SGD 2,…" at bounding box center [324, 143] width 649 height 804
click at [250, 211] on input "text" at bounding box center [270, 216] width 99 height 19
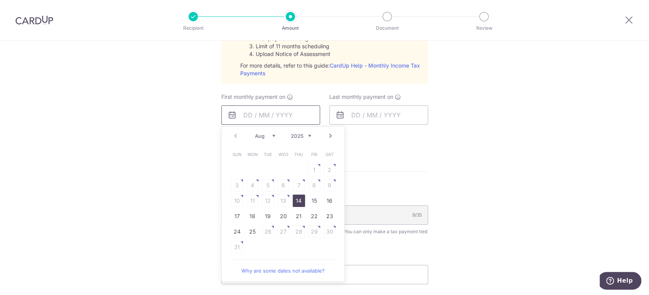
scroll to position [471, 0]
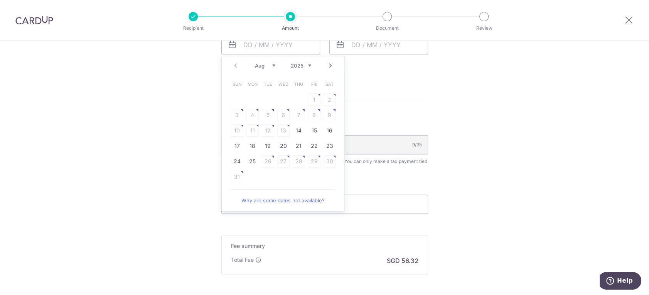
click at [270, 65] on select "Aug Sep Oct Nov Dec" at bounding box center [265, 65] width 20 height 6
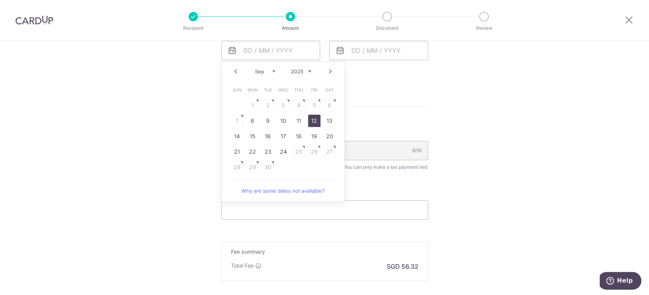
click at [312, 117] on link "12" at bounding box center [314, 120] width 12 height 12
type input "12/09/2025"
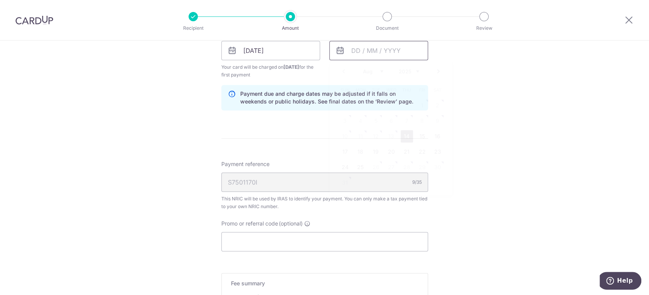
click at [387, 49] on input "text" at bounding box center [378, 50] width 99 height 19
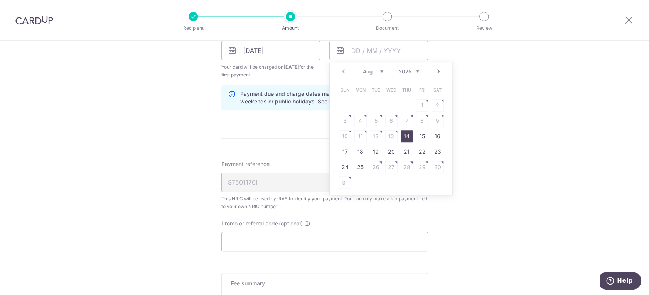
click at [379, 69] on select "Aug Sep Oct Nov Dec" at bounding box center [373, 71] width 20 height 6
click at [407, 70] on select "2025 2026" at bounding box center [409, 71] width 20 height 6
click at [372, 71] on select "Jan Feb Mar Apr May Jun Jul Aug Sep" at bounding box center [373, 71] width 20 height 6
click at [360, 165] on link "26" at bounding box center [360, 167] width 12 height 12
type input "26/01/2026"
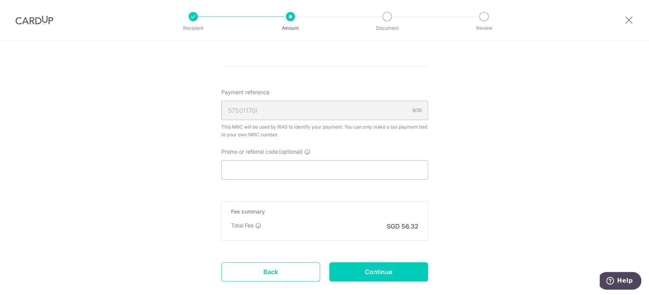
scroll to position [580, 0]
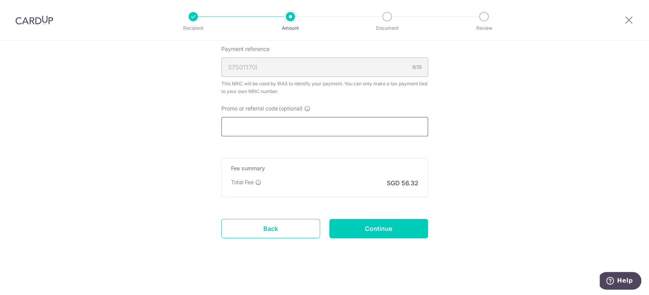
click at [247, 122] on input "Promo or referral code (optional)" at bounding box center [324, 126] width 207 height 19
paste input "REC185"
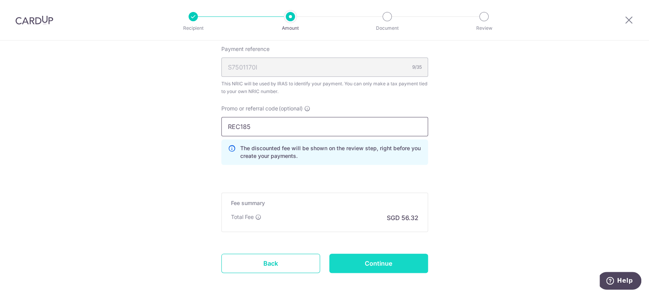
type input "REC185"
click at [371, 260] on input "Continue" at bounding box center [378, 262] width 99 height 19
type input "Create Schedule"
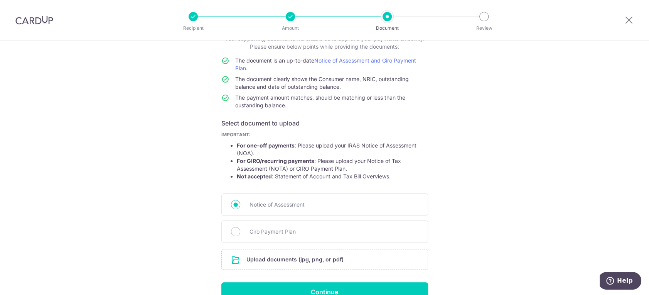
scroll to position [43, 0]
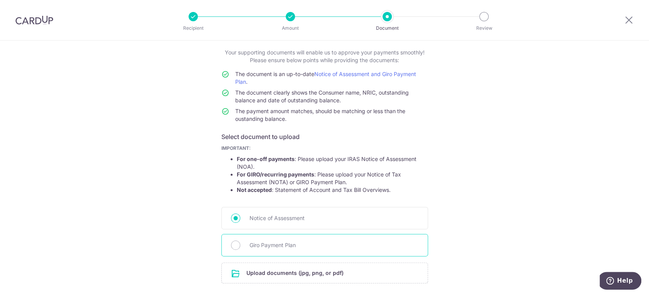
click at [268, 241] on span "Giro Payment Plan" at bounding box center [333, 244] width 169 height 9
click at [240, 241] on input "Giro Payment Plan" at bounding box center [235, 244] width 9 height 9
radio input "true"
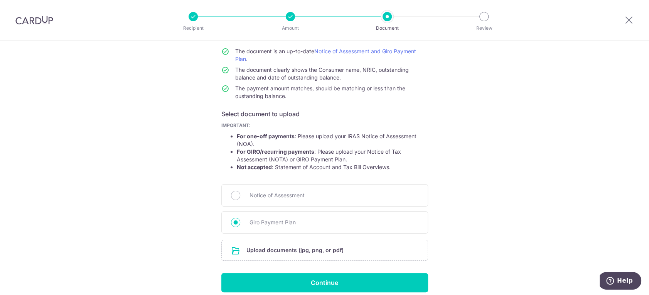
scroll to position [99, 0]
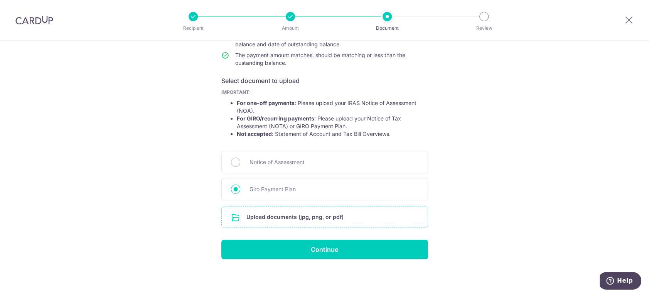
click at [281, 217] on input "file" at bounding box center [325, 217] width 206 height 20
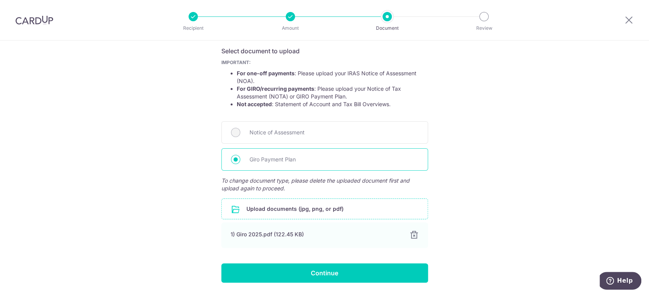
scroll to position [151, 0]
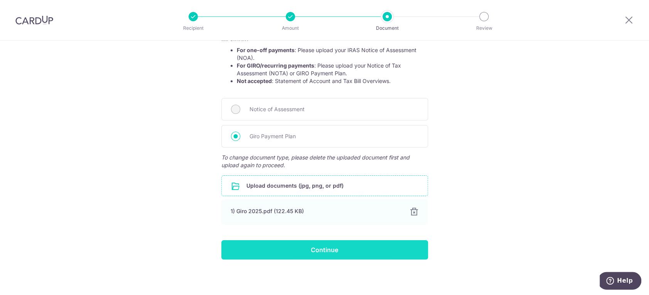
click at [336, 244] on input "Continue" at bounding box center [324, 249] width 207 height 19
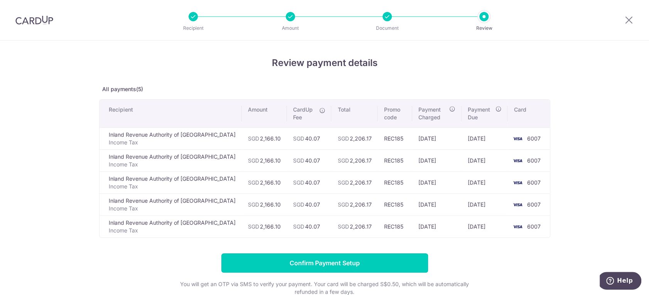
click at [324, 263] on input "Confirm Payment Setup" at bounding box center [324, 262] width 207 height 19
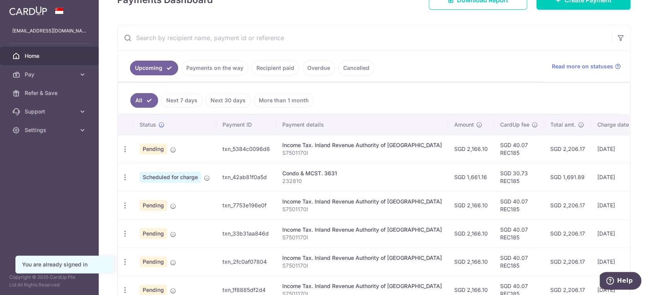
scroll to position [128, 0]
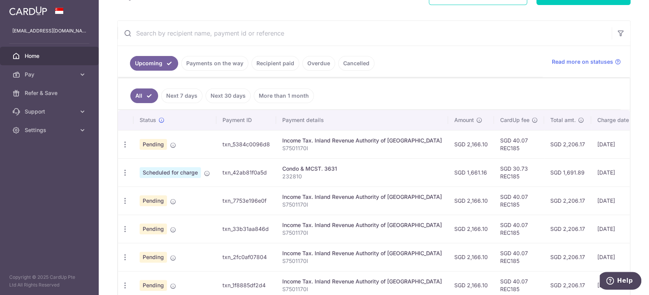
click at [268, 60] on link "Recipient paid" at bounding box center [275, 63] width 48 height 15
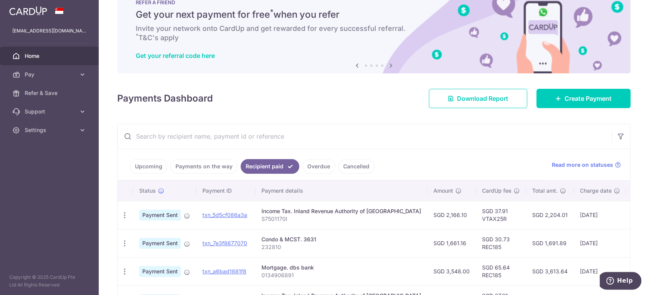
scroll to position [0, 0]
